Goal: Navigation & Orientation: Find specific page/section

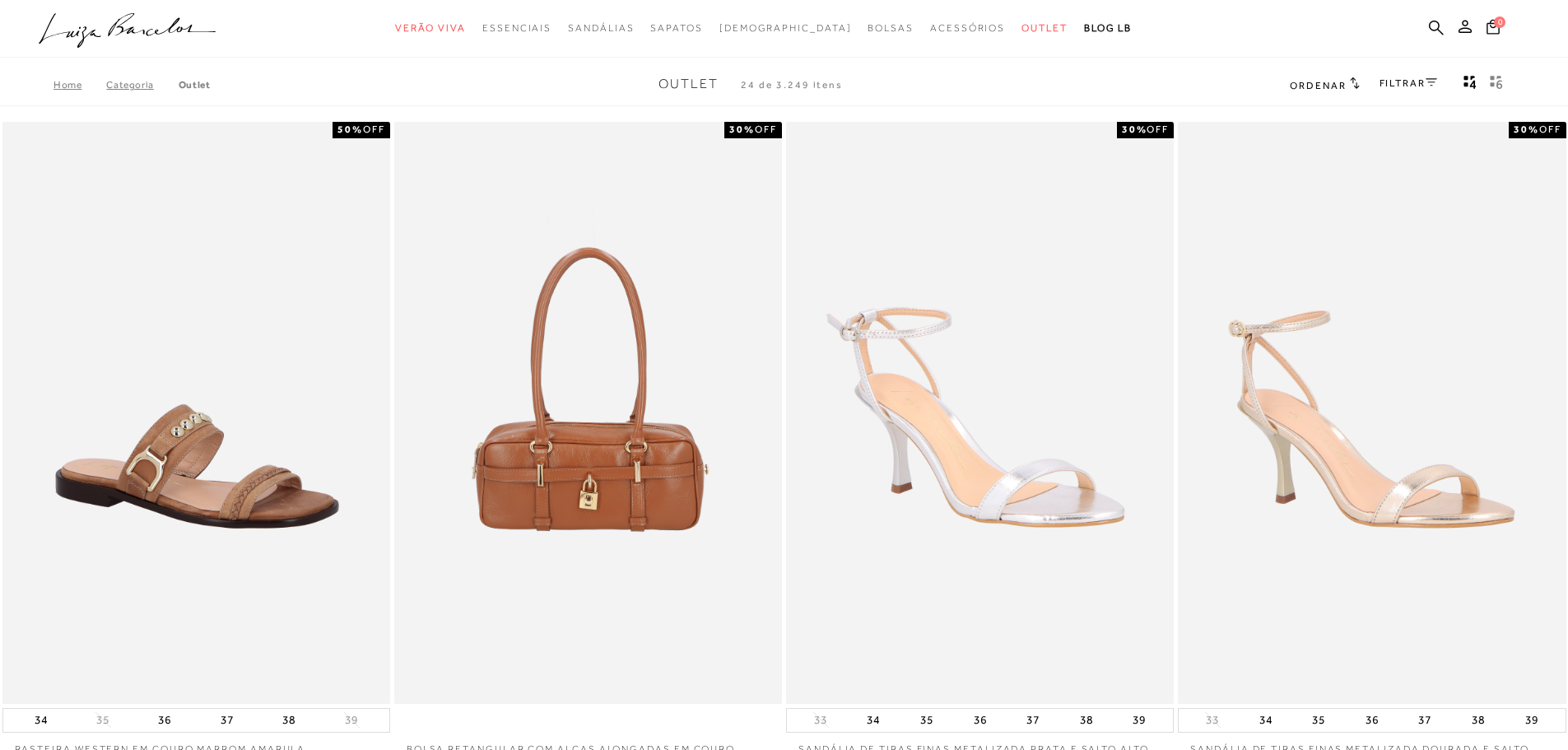
click at [699, 83] on span "Outlet" at bounding box center [688, 83] width 60 height 15
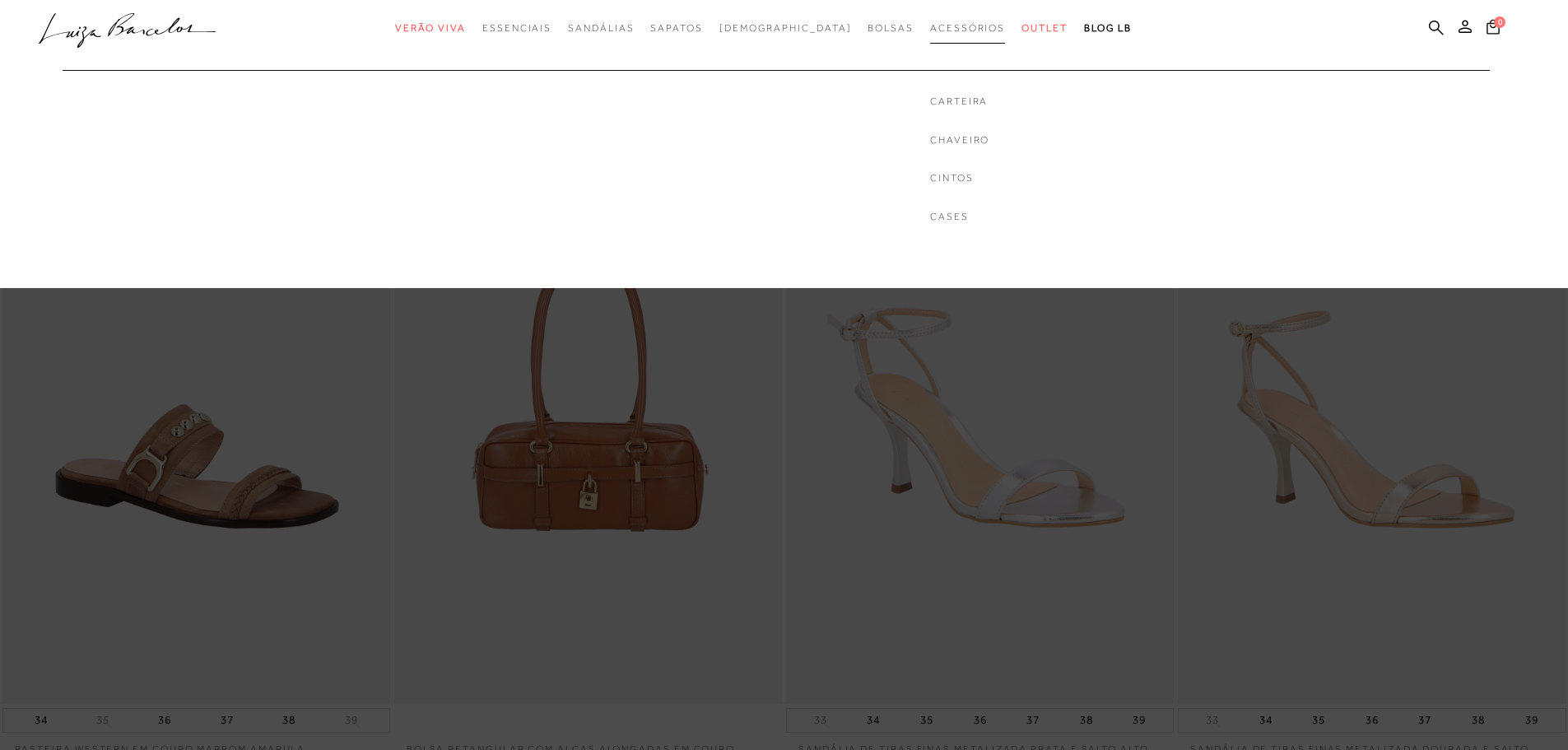
click at [946, 19] on link "Acessórios" at bounding box center [968, 29] width 75 height 31
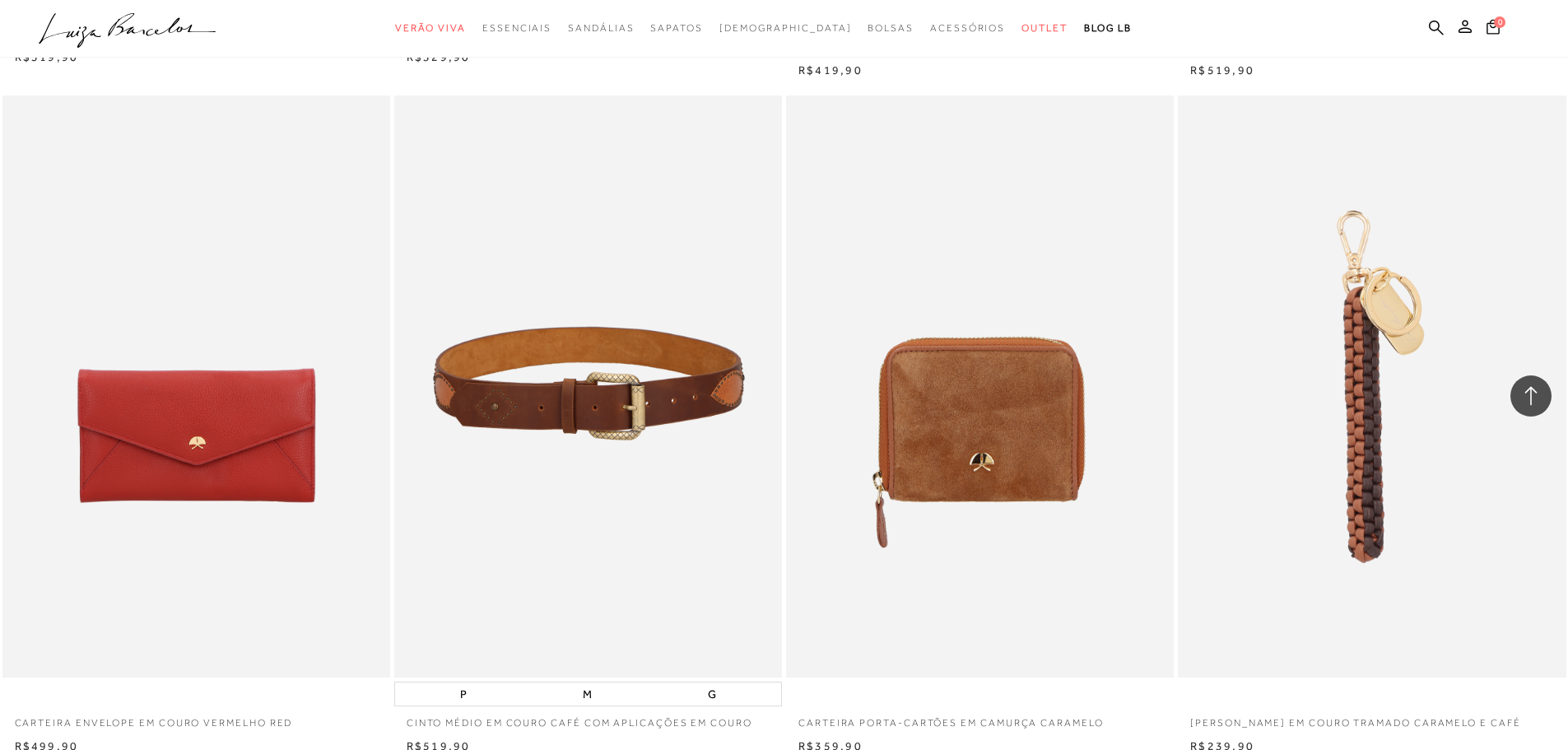
scroll to position [3621, 0]
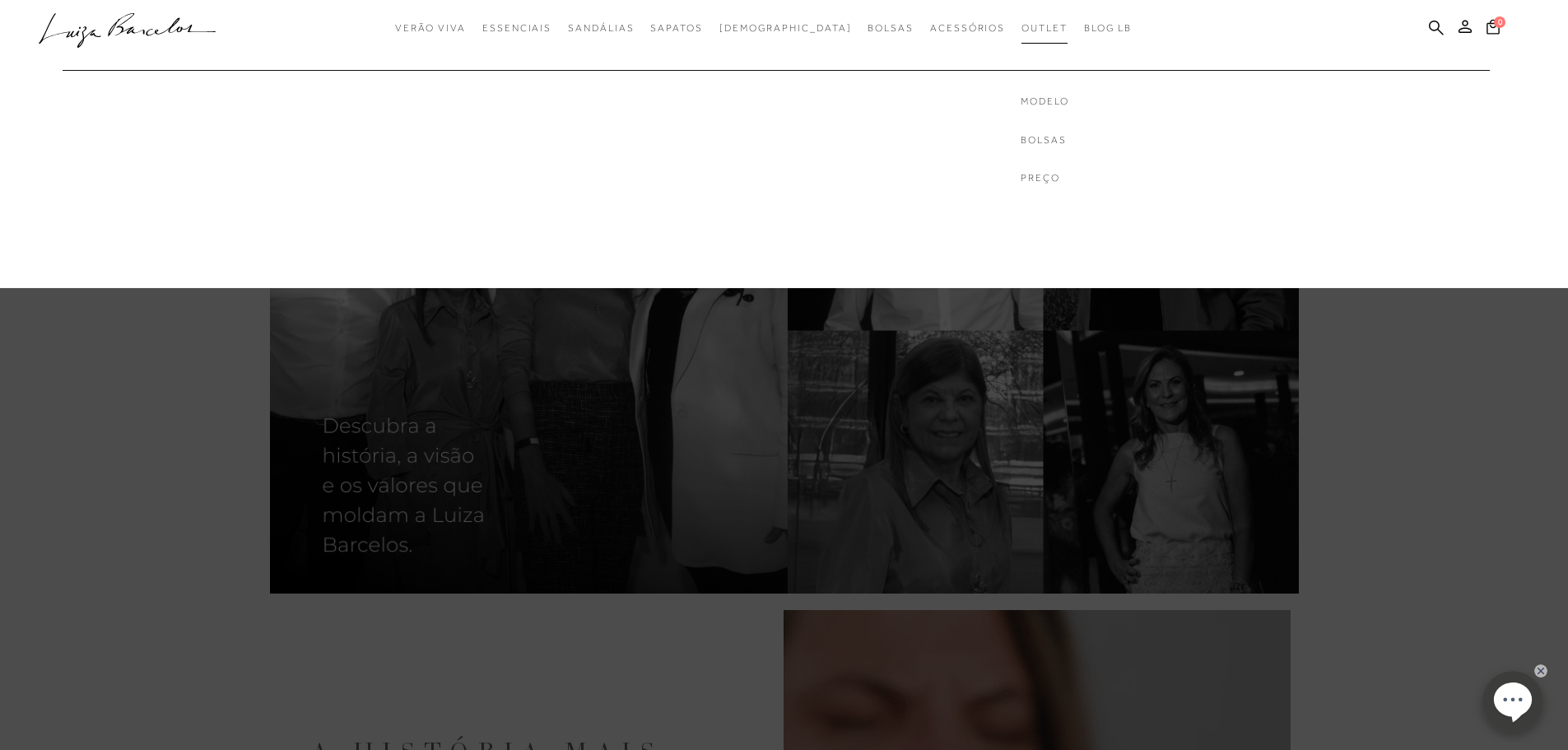
click at [1021, 29] on span "Outlet" at bounding box center [1044, 28] width 46 height 12
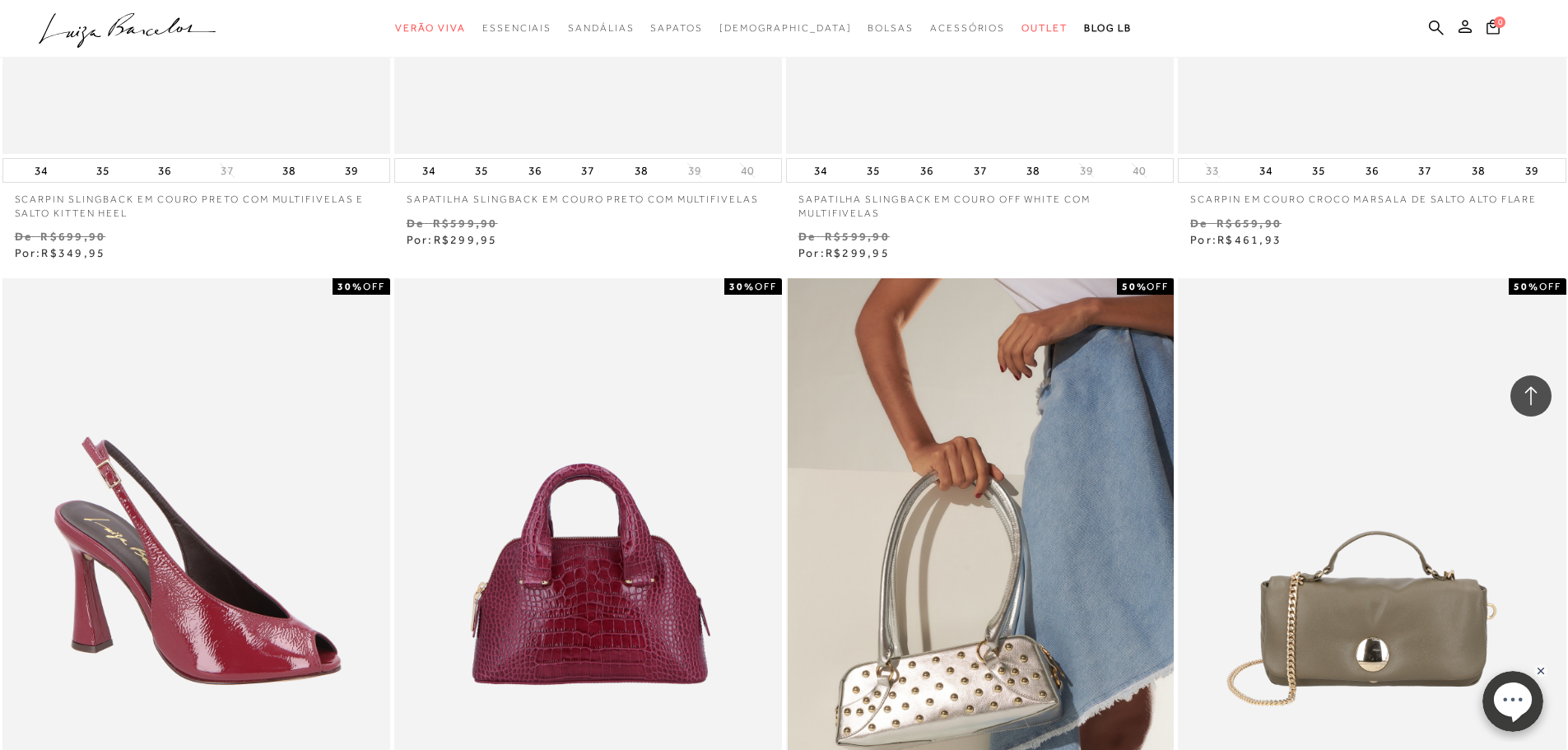
scroll to position [3786, 0]
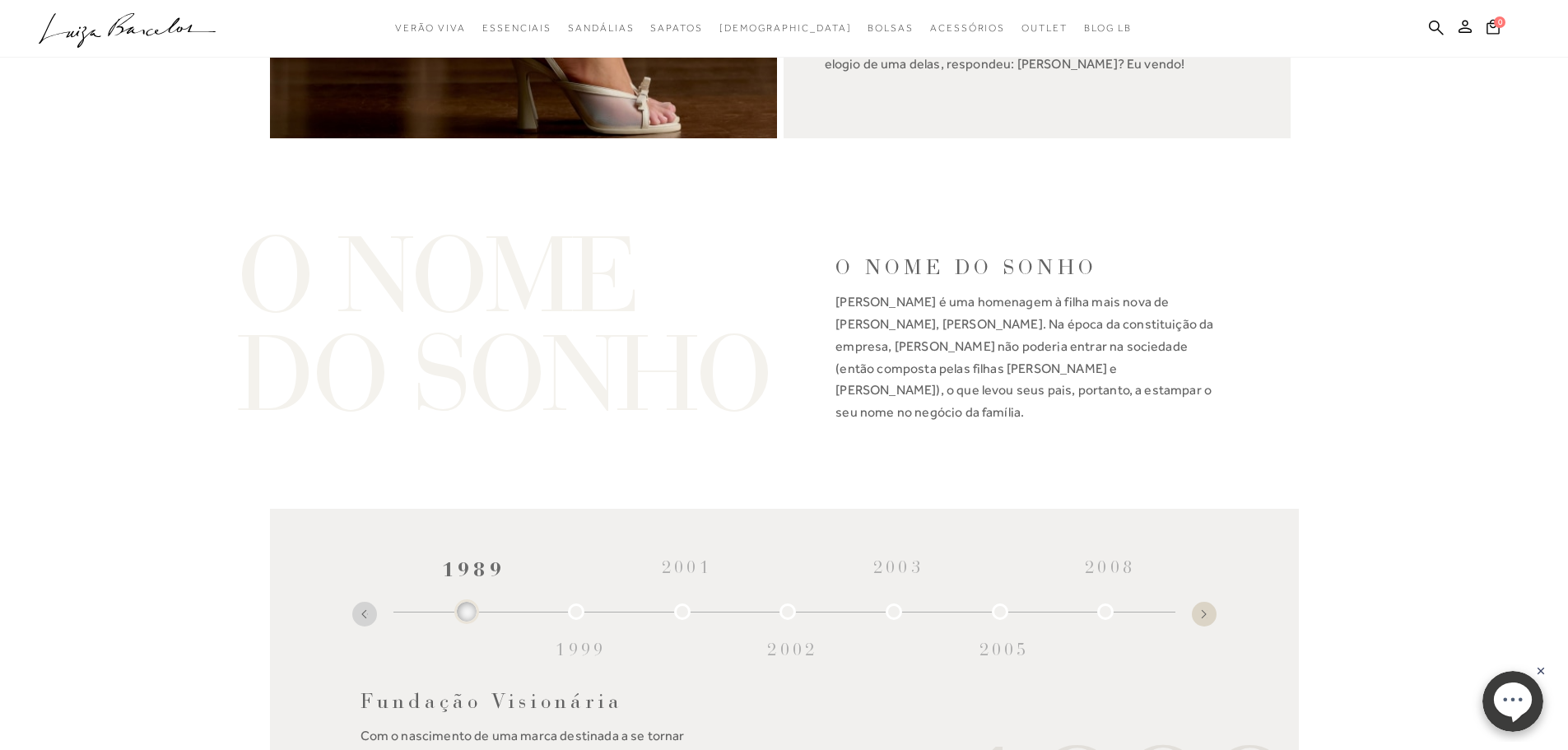
scroll to position [1975, 0]
